Goal: Check status: Check status

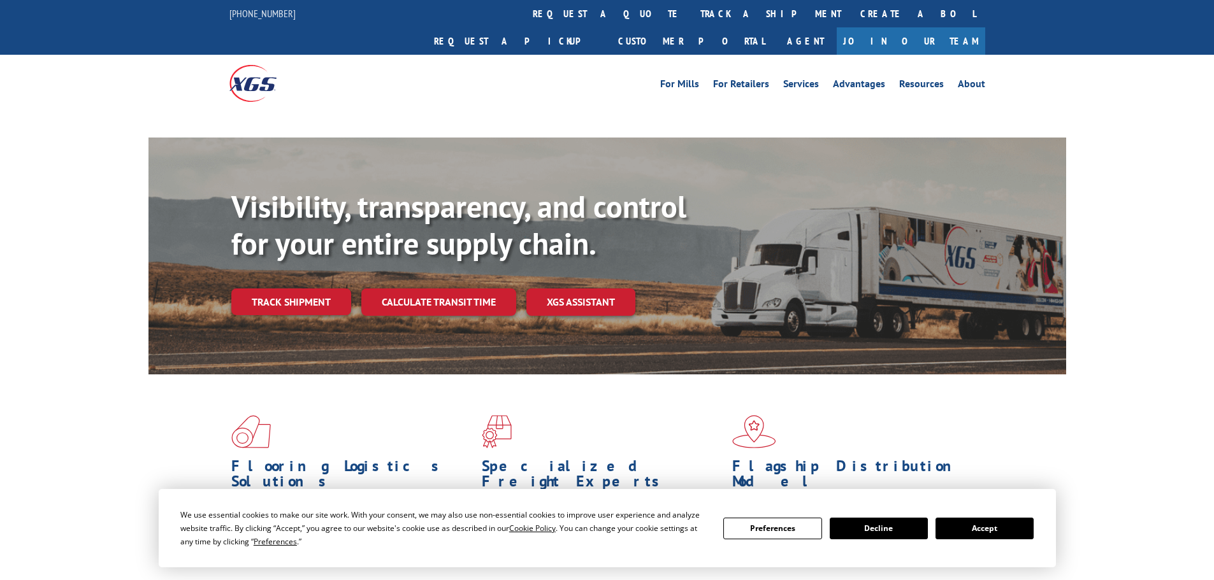
click at [995, 533] on button "Accept" at bounding box center [984, 529] width 98 height 22
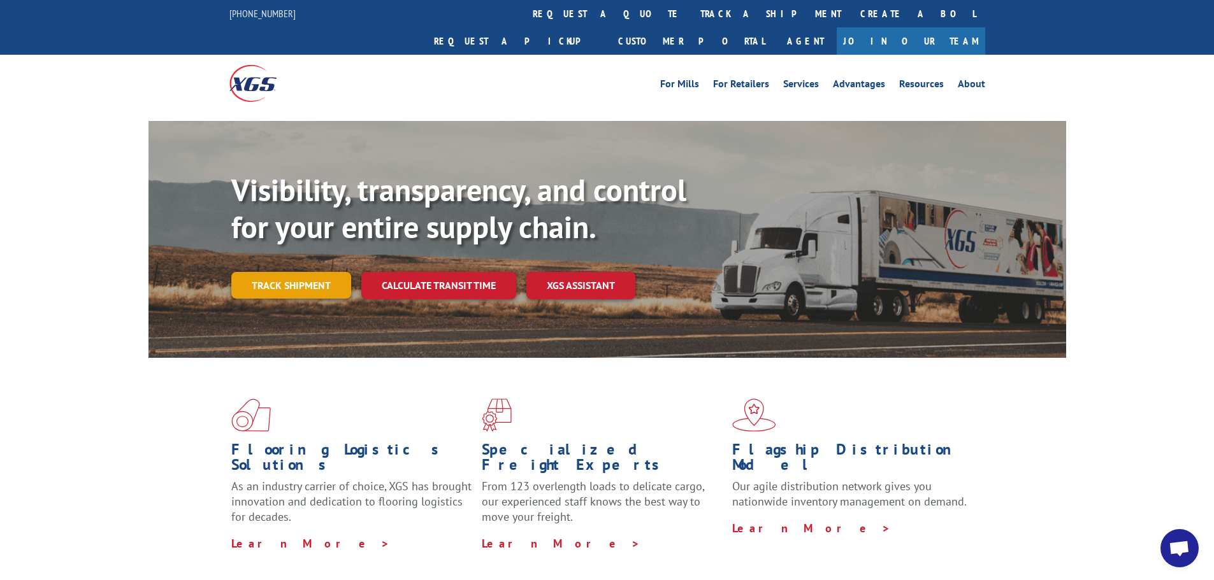
click at [302, 272] on link "Track shipment" at bounding box center [291, 285] width 120 height 27
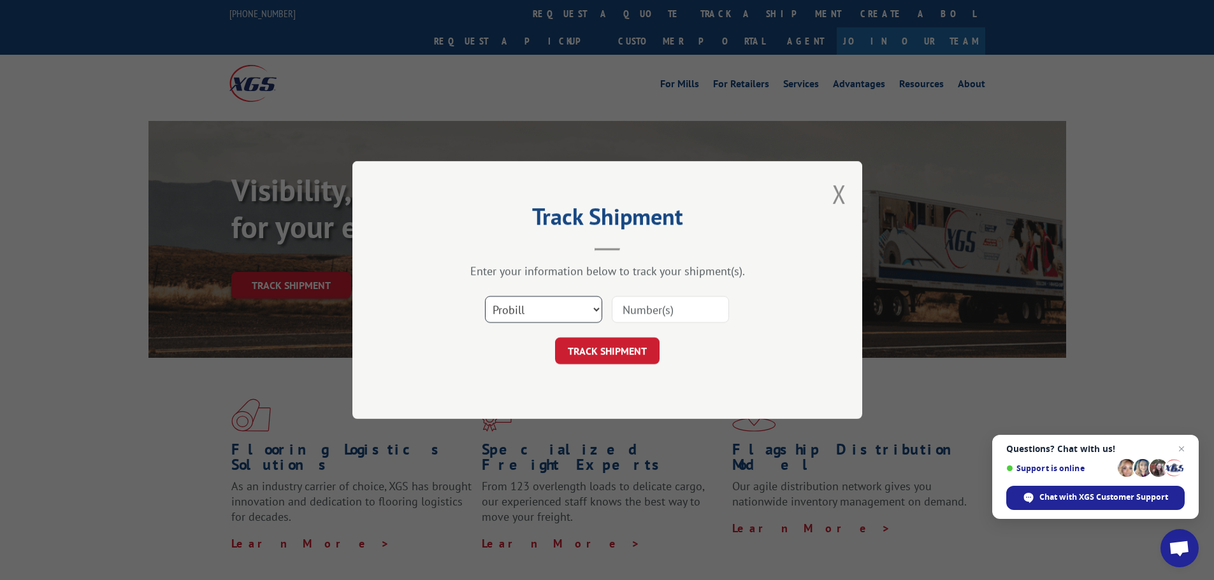
click at [555, 304] on select "Select category... Probill BOL PO" at bounding box center [543, 309] width 117 height 27
select select "po"
click at [485, 296] on select "Select category... Probill BOL PO" at bounding box center [543, 309] width 117 height 27
click at [627, 305] on input at bounding box center [670, 309] width 117 height 27
paste input "04523330"
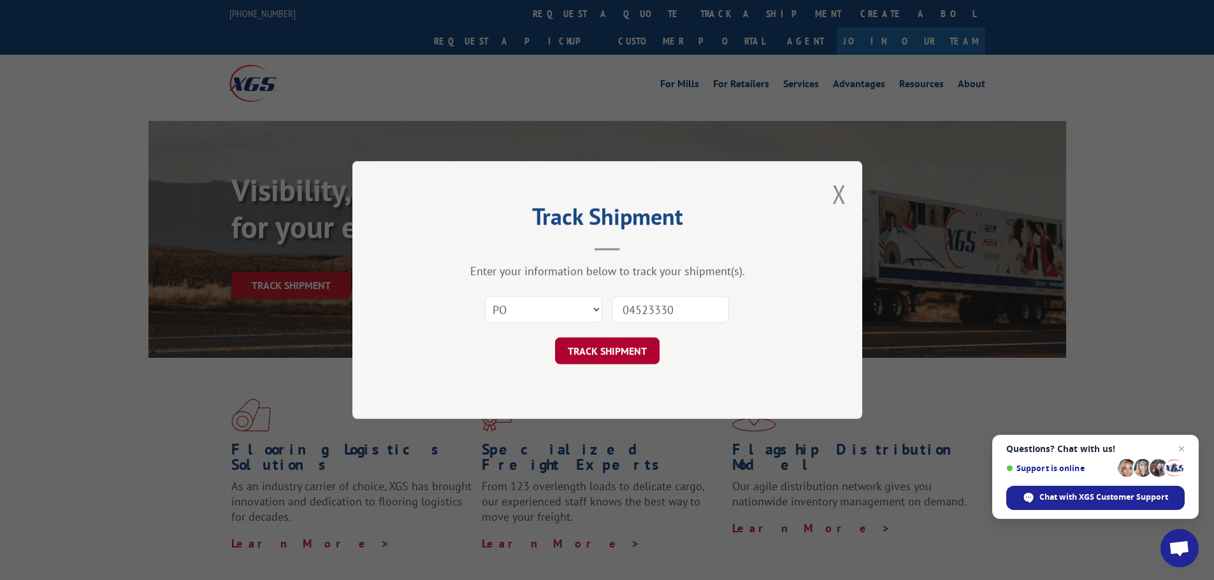
type input "04523330"
click at [616, 358] on button "TRACK SHIPMENT" at bounding box center [607, 351] width 105 height 27
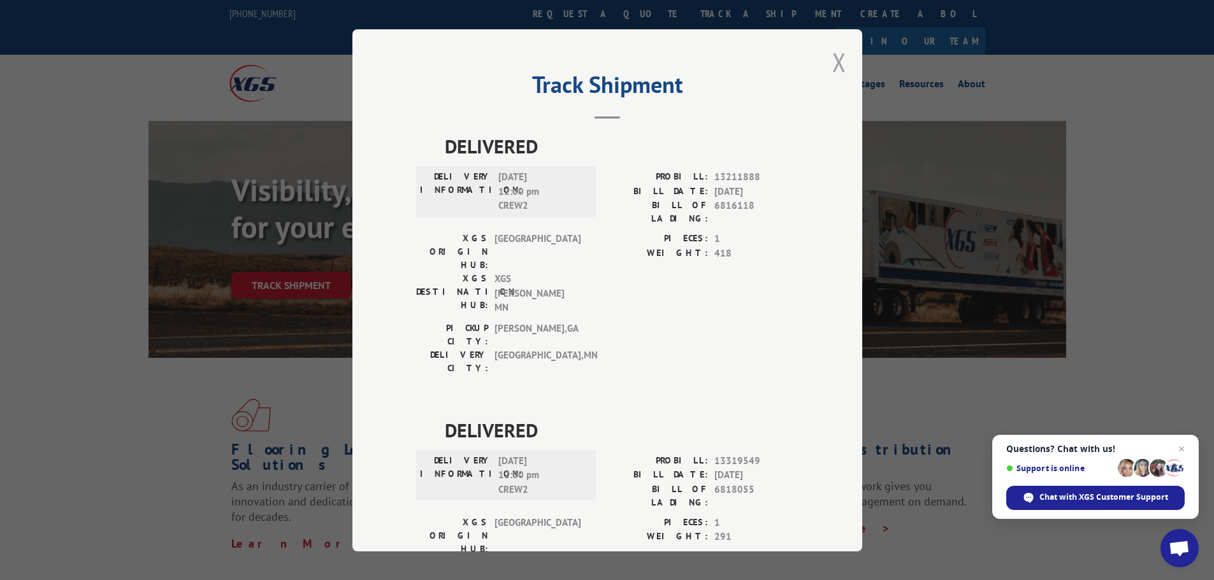
click at [833, 61] on button "Close modal" at bounding box center [839, 62] width 14 height 34
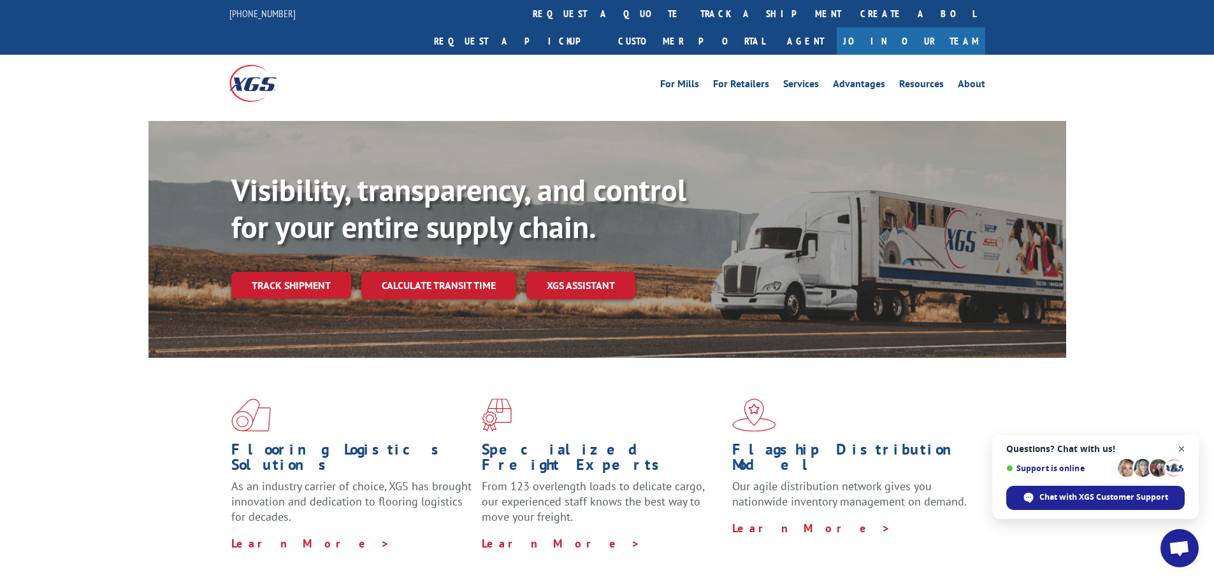
click at [1186, 451] on span "Close chat" at bounding box center [1182, 450] width 16 height 16
